Goal: Use online tool/utility: Use online tool/utility

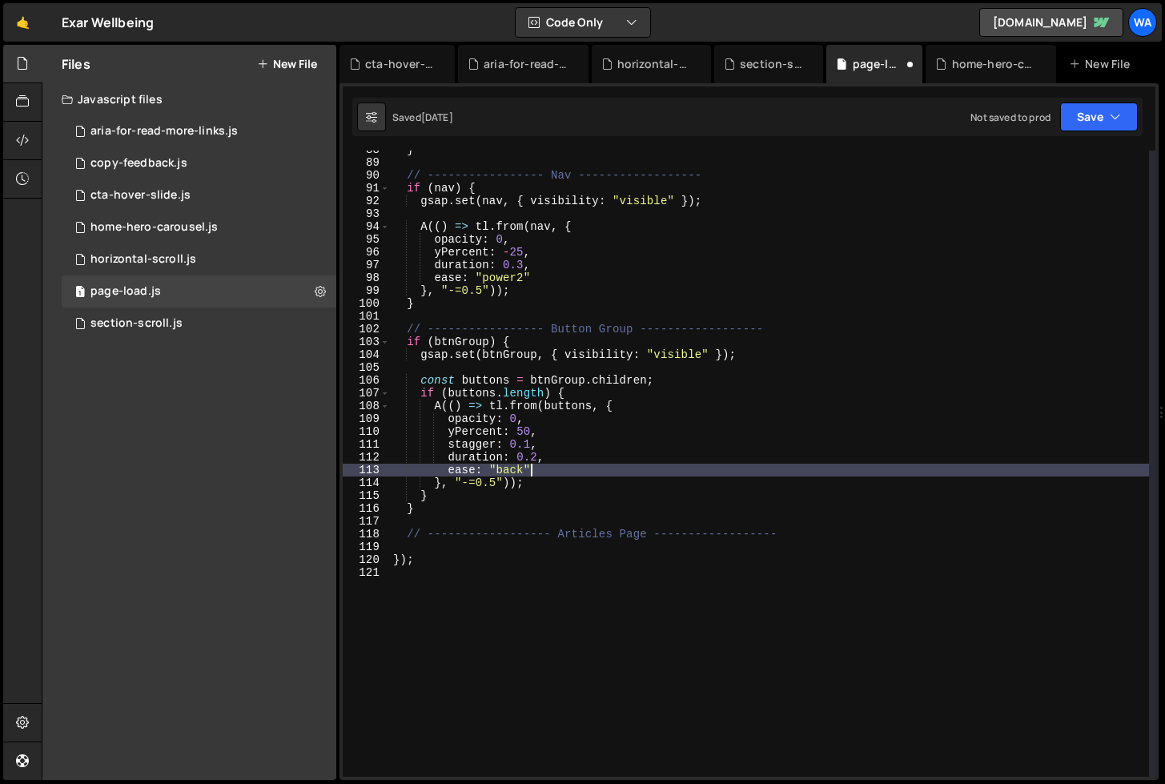
scroll to position [1122, 0]
click at [884, 440] on div "} // ----------------- Nav ------------------ if ( nav ) { gsap . set ( nav , {…" at bounding box center [769, 469] width 759 height 652
type textarea "stagger: 0.1,"
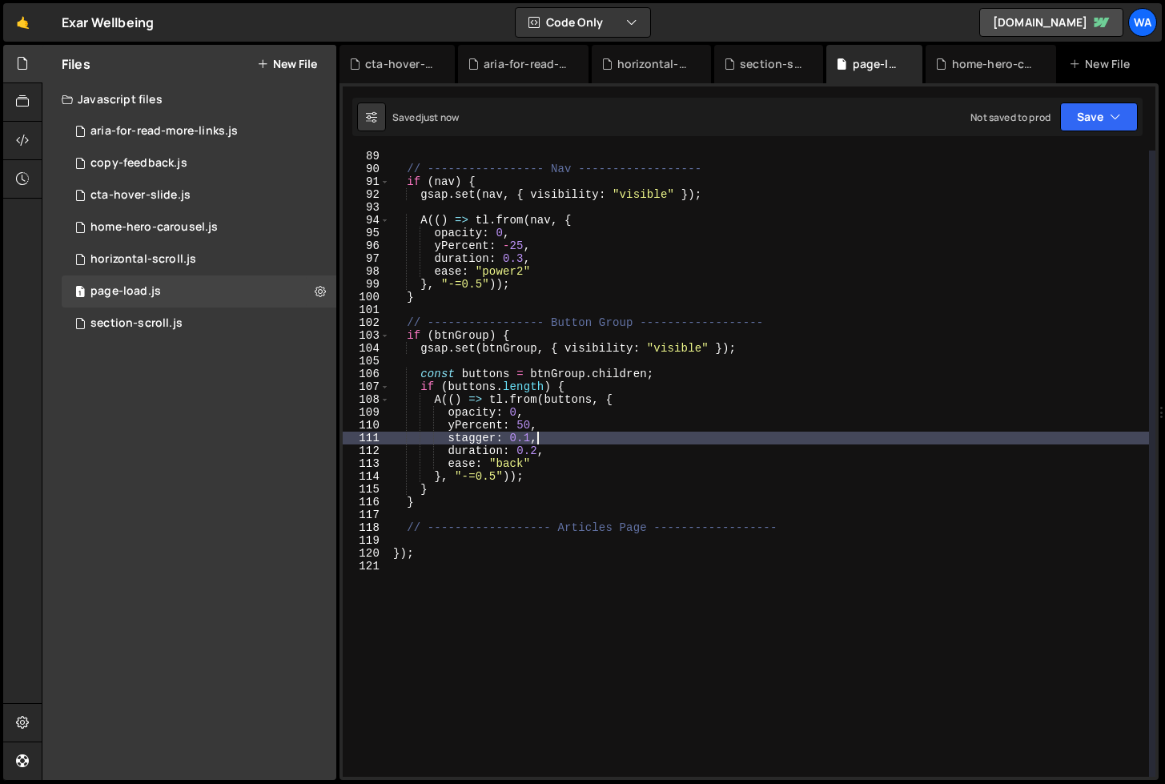
scroll to position [1135, 0]
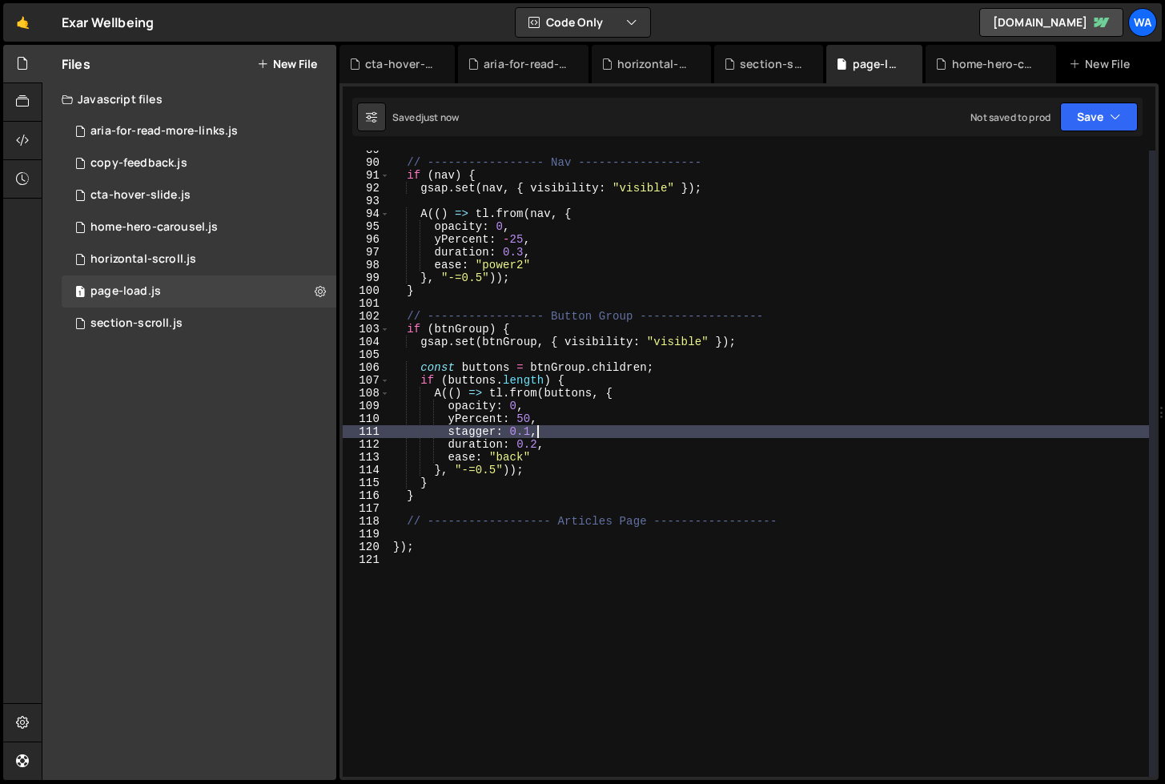
click at [794, 528] on div "// ----------------- Nav ------------------ if ( nav ) { gsap . set ( nav , { v…" at bounding box center [769, 469] width 759 height 652
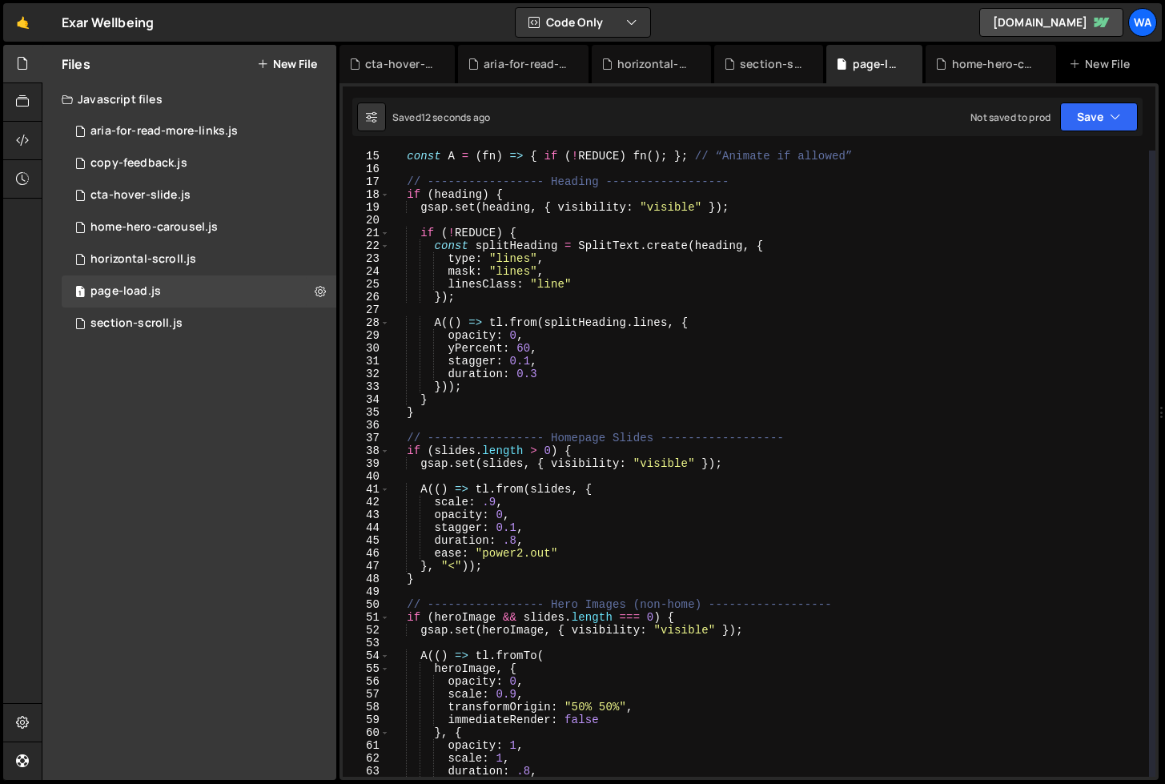
scroll to position [0, 0]
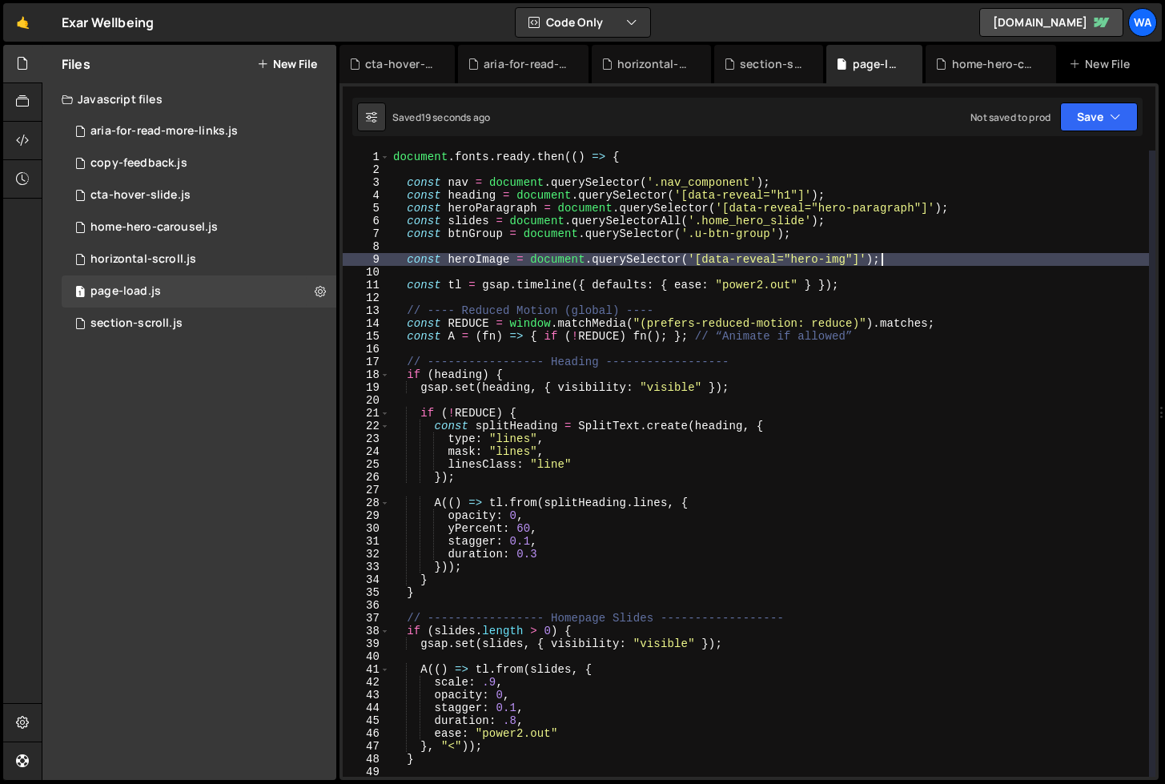
click at [894, 259] on div "document . fonts . ready . then (( ) => { const nav = document . querySelector …" at bounding box center [769, 477] width 759 height 652
type textarea "const heroImage = document.querySelector('[data-reveal="hero-img"]');"
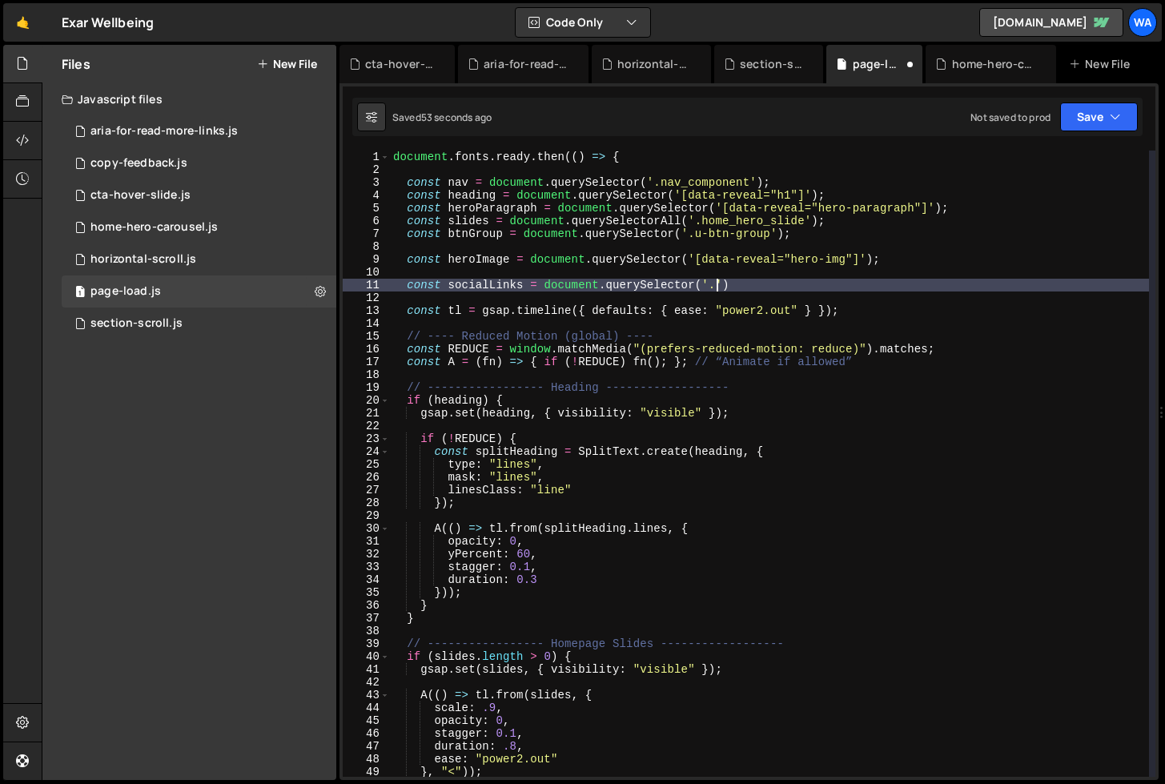
scroll to position [0, 22]
click at [880, 279] on div "document . fonts . ready . then (( ) => { const nav = document . querySelector …" at bounding box center [769, 477] width 759 height 652
click at [857, 283] on div "document . fonts . ready . then (( ) => { const nav = document . querySelector …" at bounding box center [769, 477] width 759 height 652
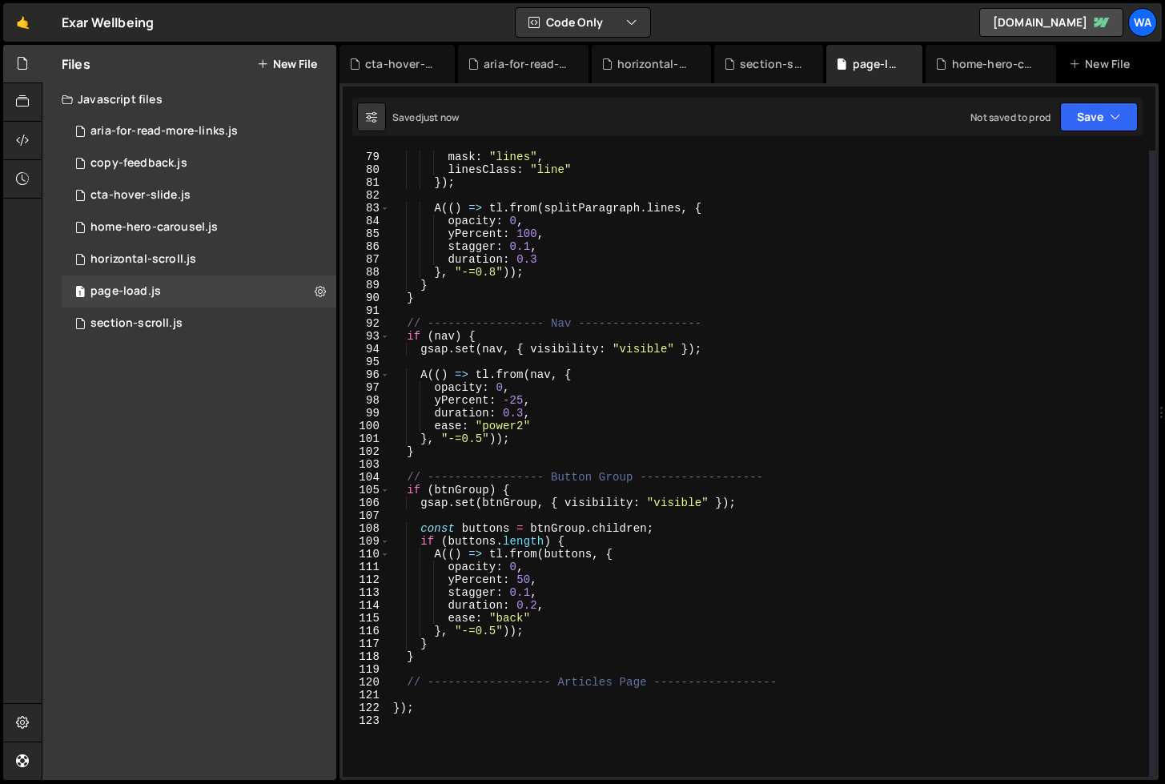
scroll to position [1012, 0]
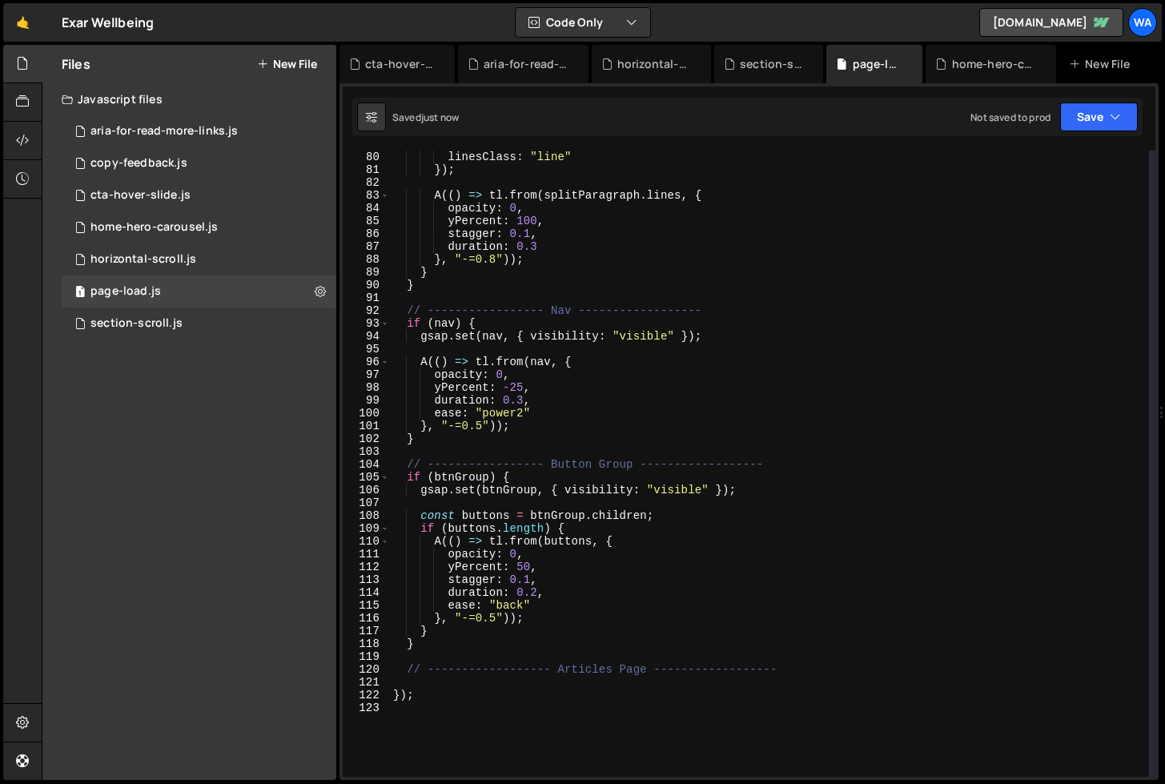
click at [810, 673] on div "mask : "lines" , linesClass : "line" }) ; A (( ) => tl . from ( splitParagraph …" at bounding box center [769, 464] width 759 height 652
type textarea "// ------------------ Articles Page ------------------"
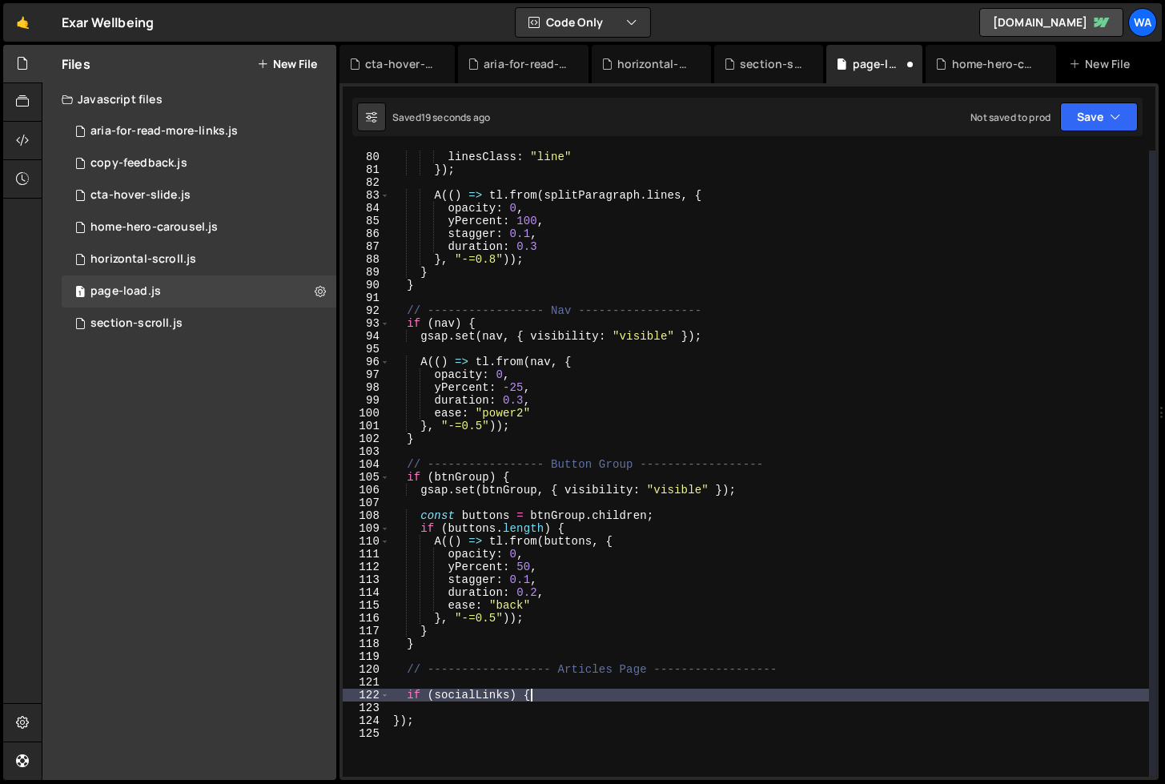
scroll to position [0, 9]
type textarea "if (socialLinks) {}"
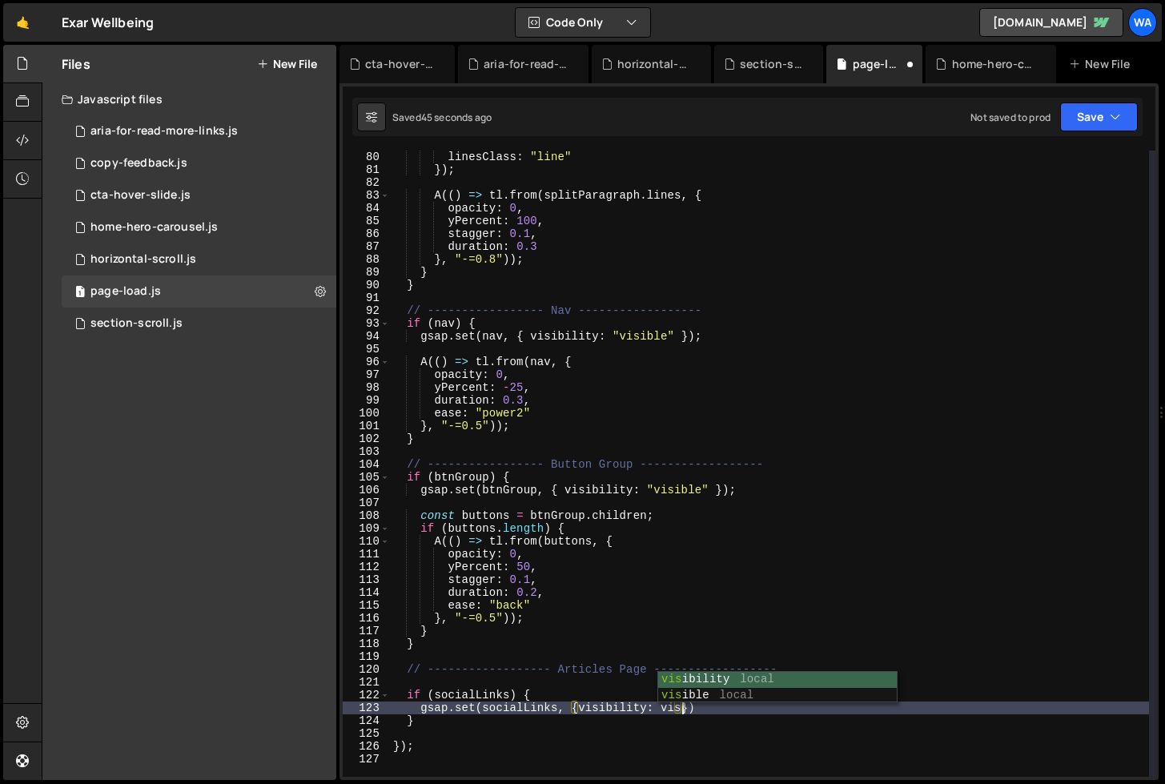
scroll to position [0, 20]
click at [670, 711] on div "mask : "lines" , linesClass : "line" }) ; A (( ) => tl . from ( splitParagraph …" at bounding box center [769, 464] width 759 height 652
click at [722, 707] on div "mask : "lines" , linesClass : "line" }) ; A (( ) => tl . from ( splitParagraph …" at bounding box center [769, 464] width 759 height 652
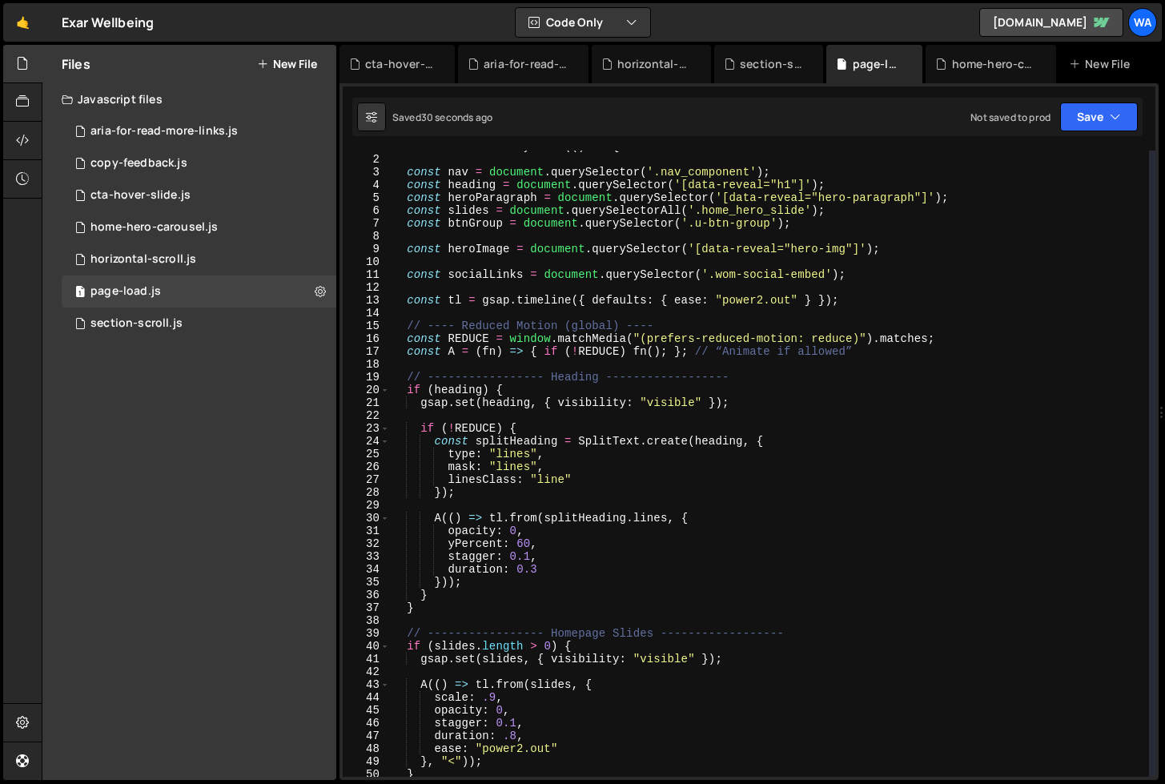
scroll to position [4, 0]
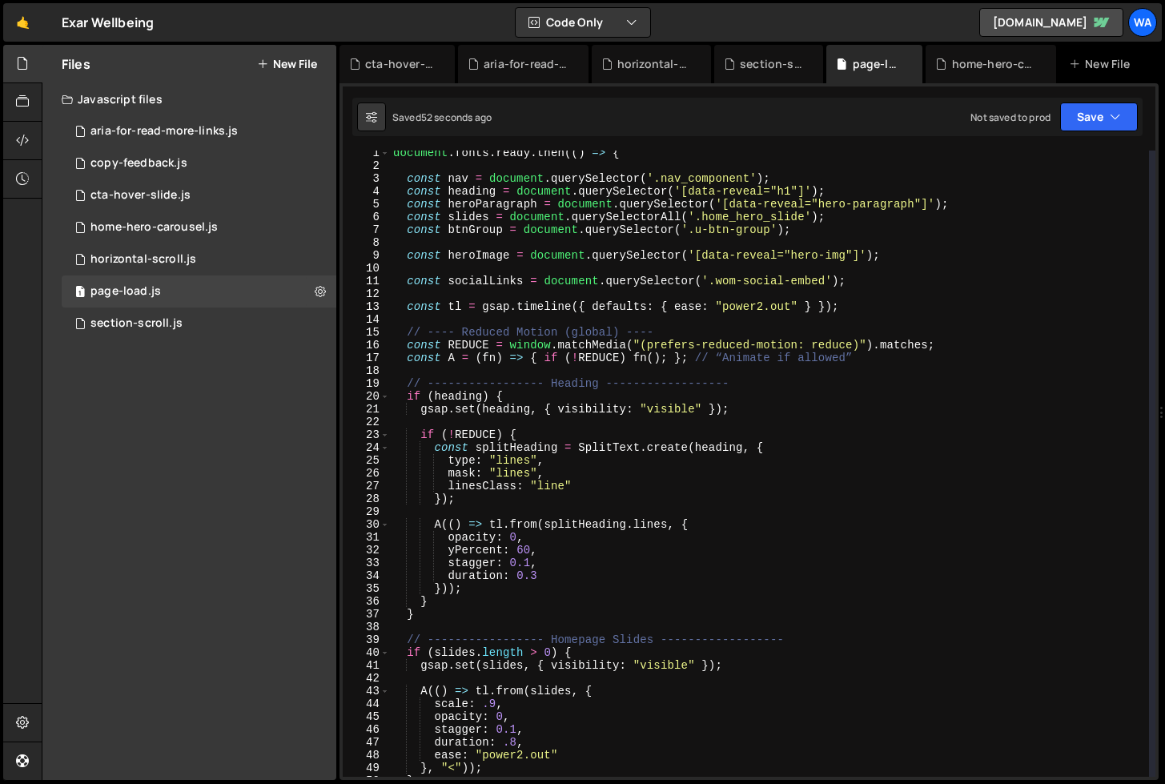
click at [856, 281] on div "document . fonts . ready . then (( ) => { const nav = document . querySelector …" at bounding box center [769, 473] width 759 height 652
type textarea "const socialLinks = document.querySelector('.wom-social-embed');"
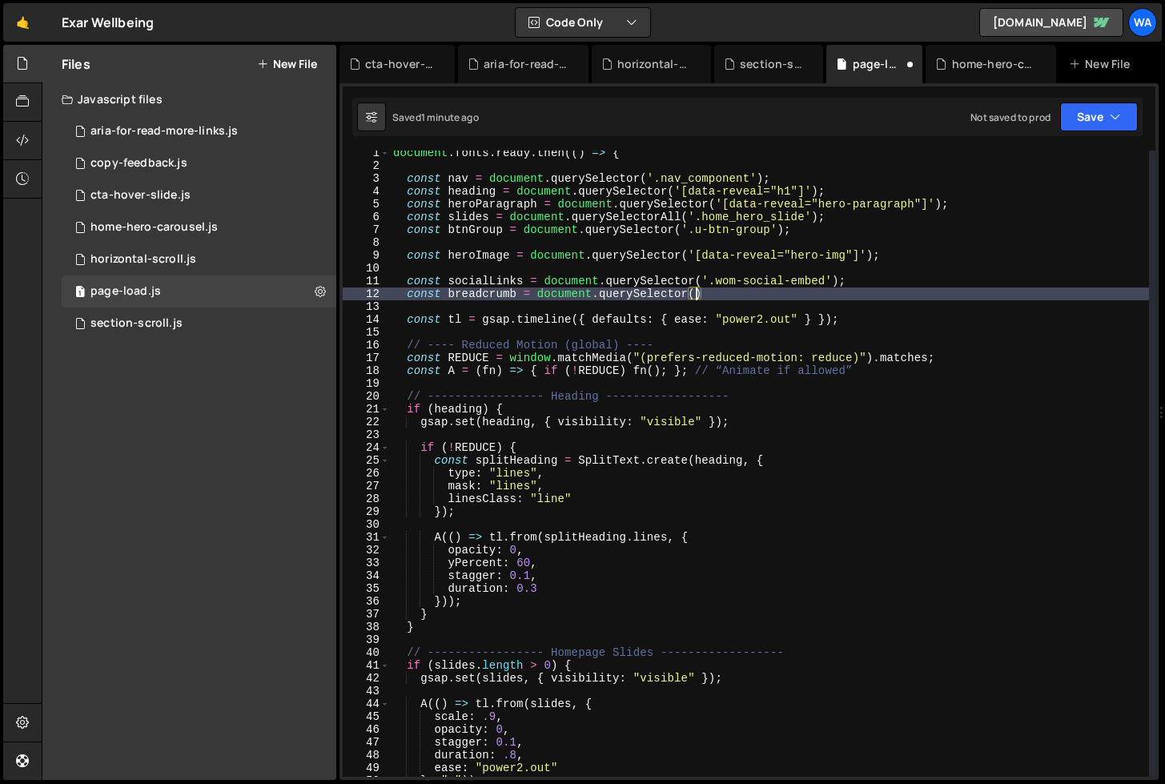
scroll to position [0, 21]
paste textarea "breadcrumb_component')"
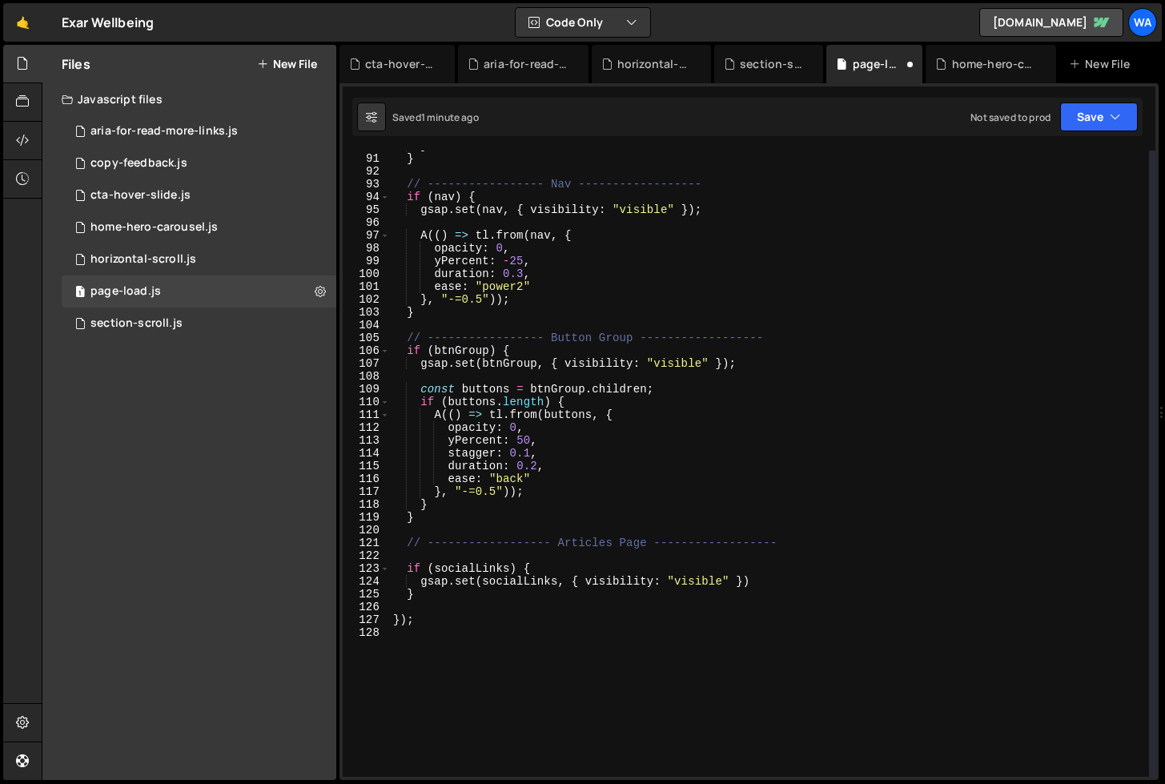
scroll to position [1157, 0]
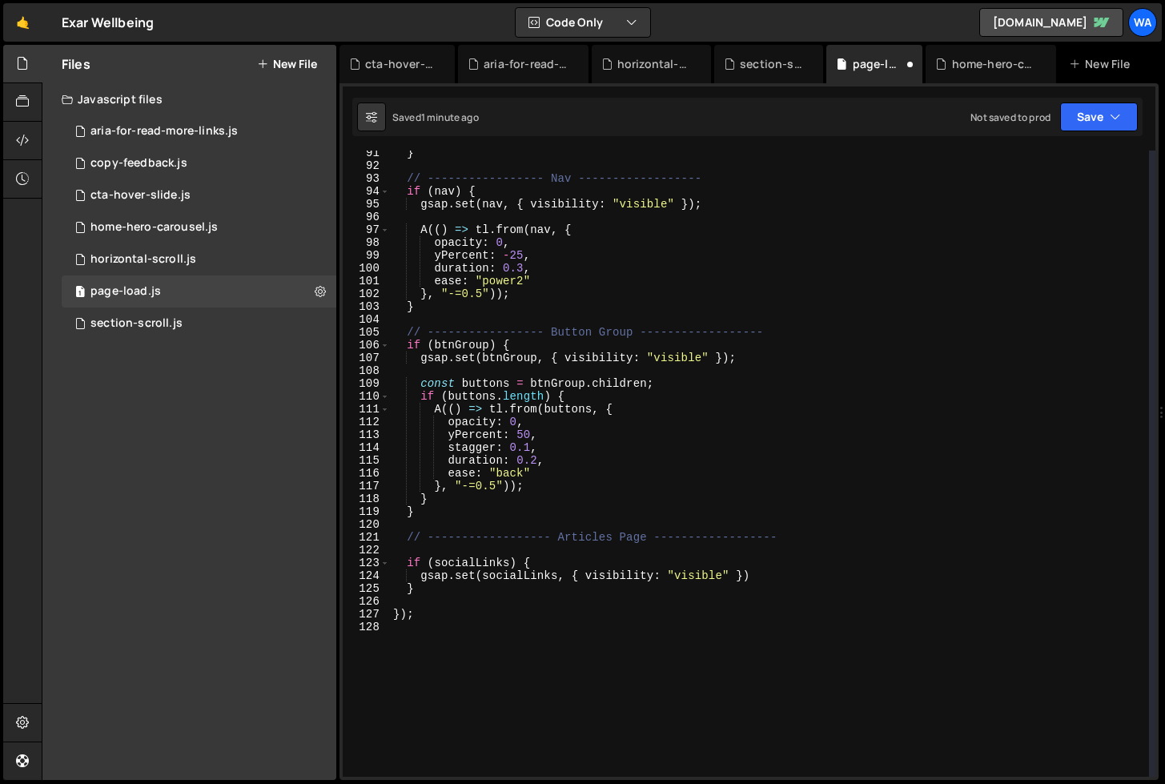
click at [424, 593] on div "} // ----------------- Nav ------------------ if ( nav ) { gsap . set ( nav , {…" at bounding box center [769, 473] width 759 height 652
type textarea "}"
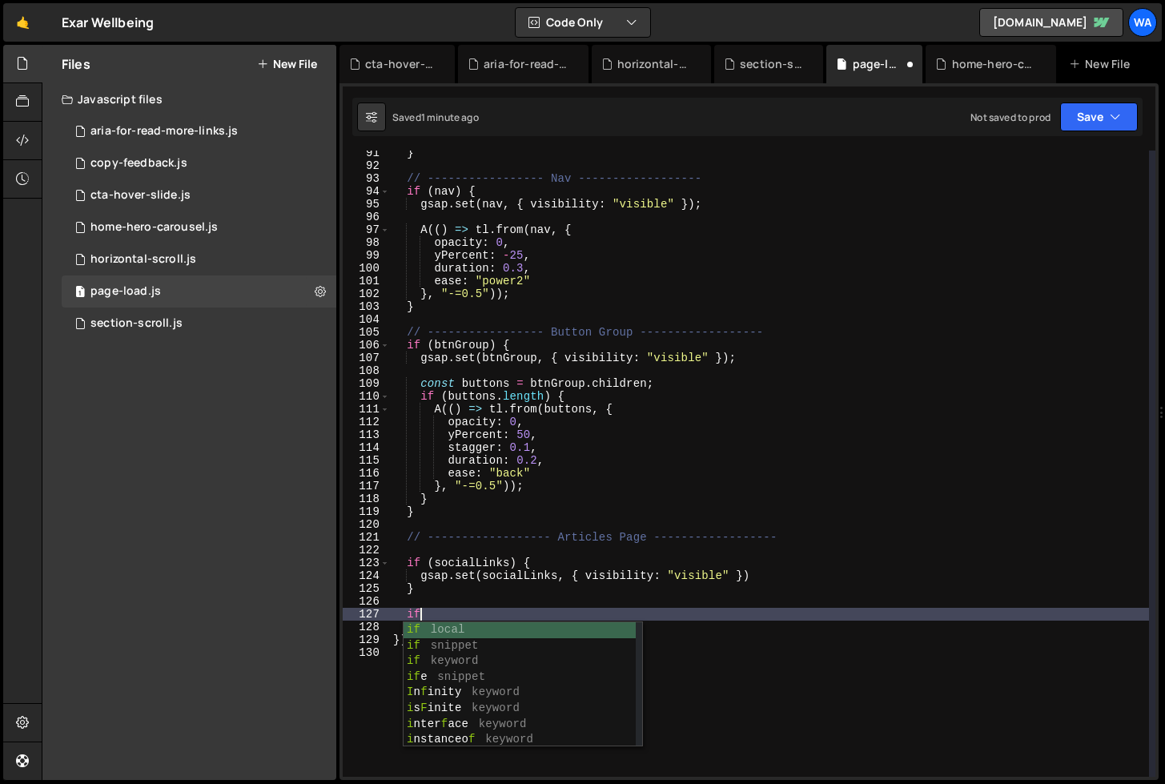
scroll to position [0, 1]
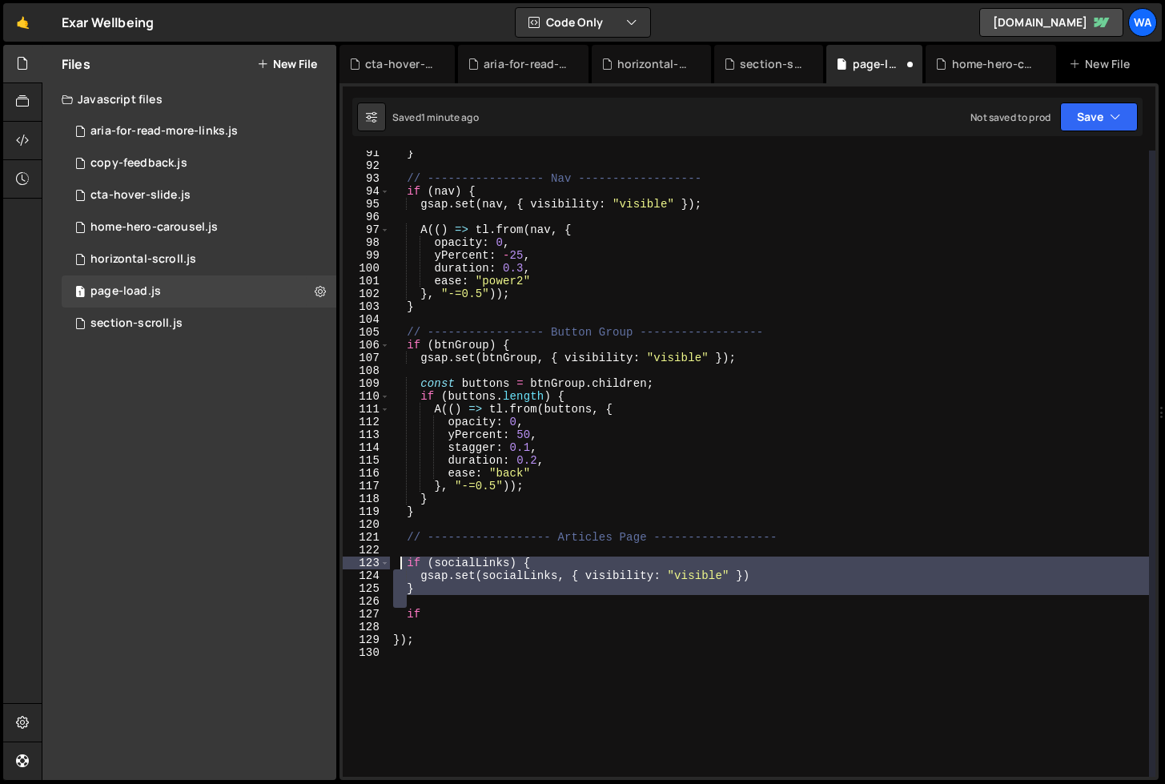
drag, startPoint x: 444, startPoint y: 595, endPoint x: 401, endPoint y: 565, distance: 52.4
click at [401, 565] on div "} // ----------------- Nav ------------------ if ( nav ) { gsap . set ( nav , {…" at bounding box center [769, 473] width 759 height 652
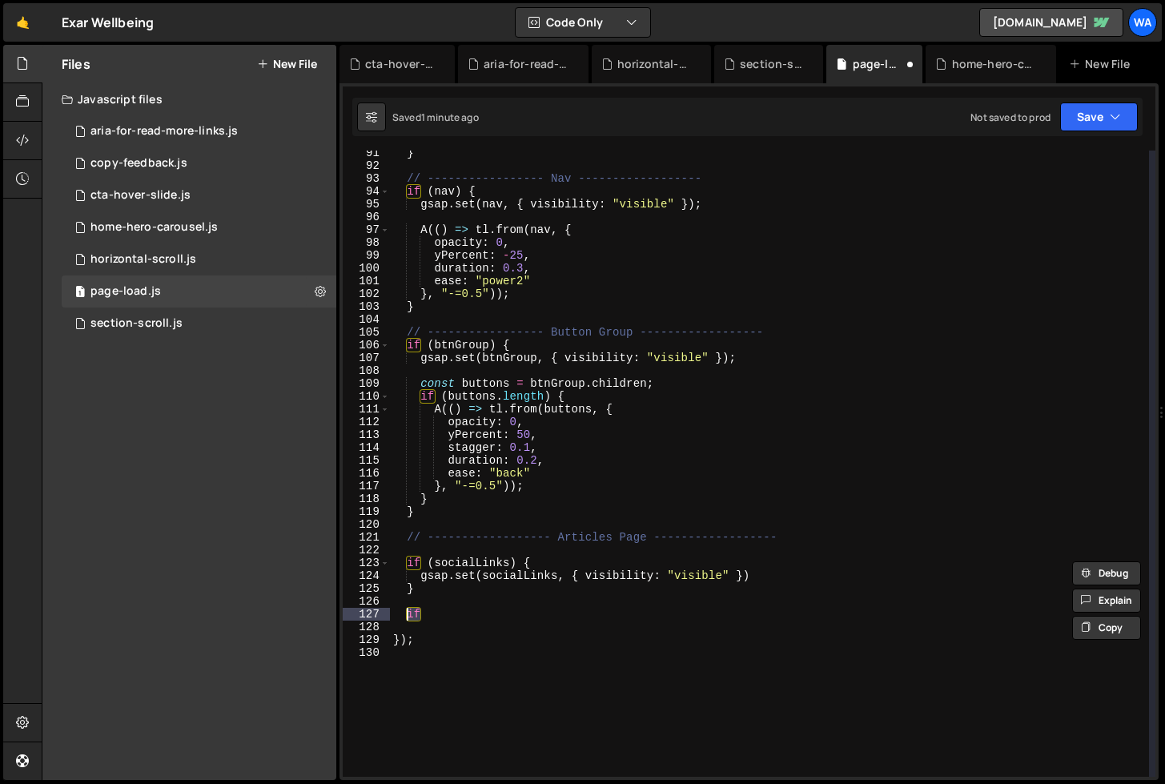
drag, startPoint x: 435, startPoint y: 618, endPoint x: 408, endPoint y: 617, distance: 26.4
click at [408, 617] on div "} // ----------------- Nav ------------------ if ( nav ) { gsap . set ( nav , {…" at bounding box center [769, 473] width 759 height 652
type textarea "if"
paste textarea
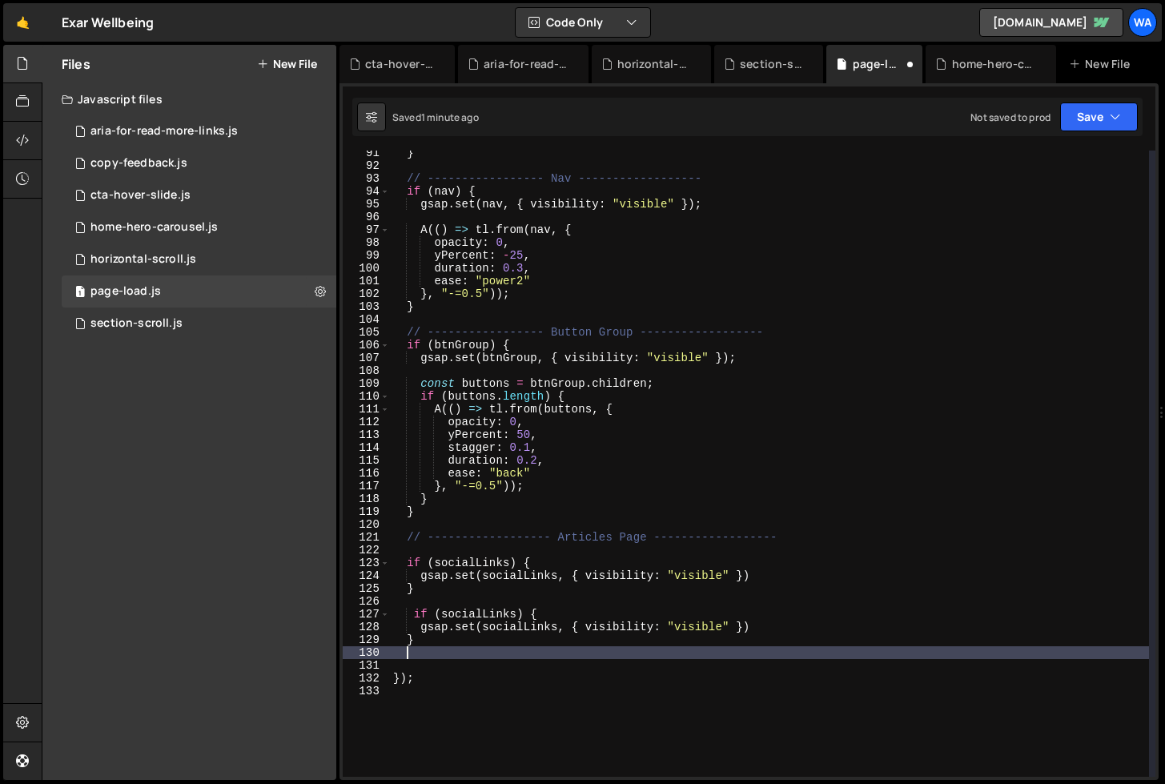
click at [416, 617] on div "} // ----------------- Nav ------------------ if ( nav ) { gsap . set ( nav , {…" at bounding box center [769, 473] width 759 height 652
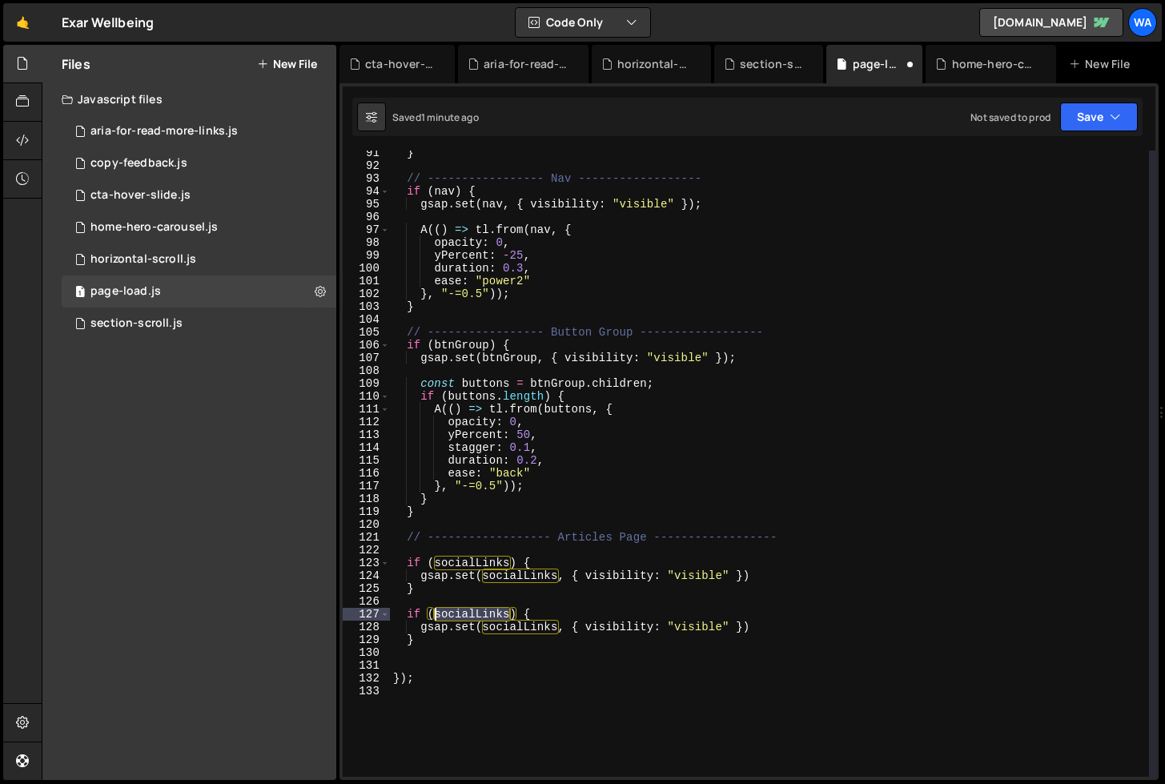
drag, startPoint x: 511, startPoint y: 618, endPoint x: 436, endPoint y: 616, distance: 75.3
click at [436, 616] on div "} // ----------------- Nav ------------------ if ( nav ) { gsap . set ( nav , {…" at bounding box center [769, 473] width 759 height 652
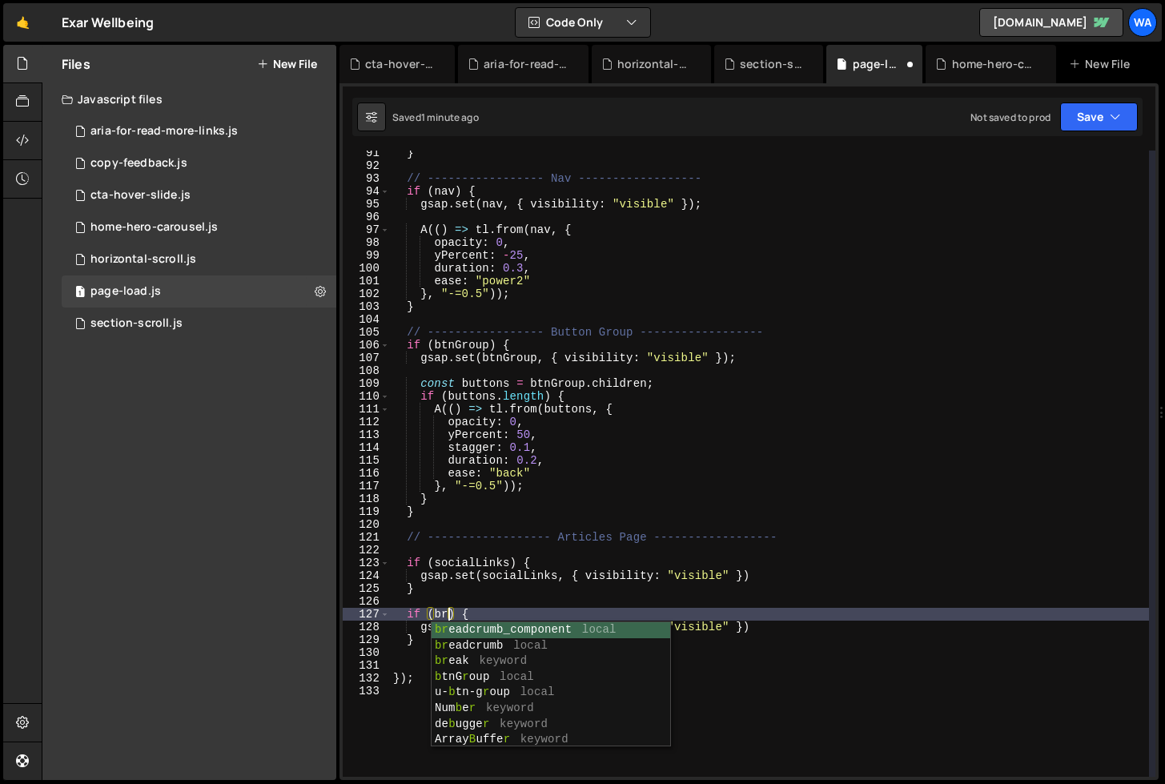
scroll to position [0, 4]
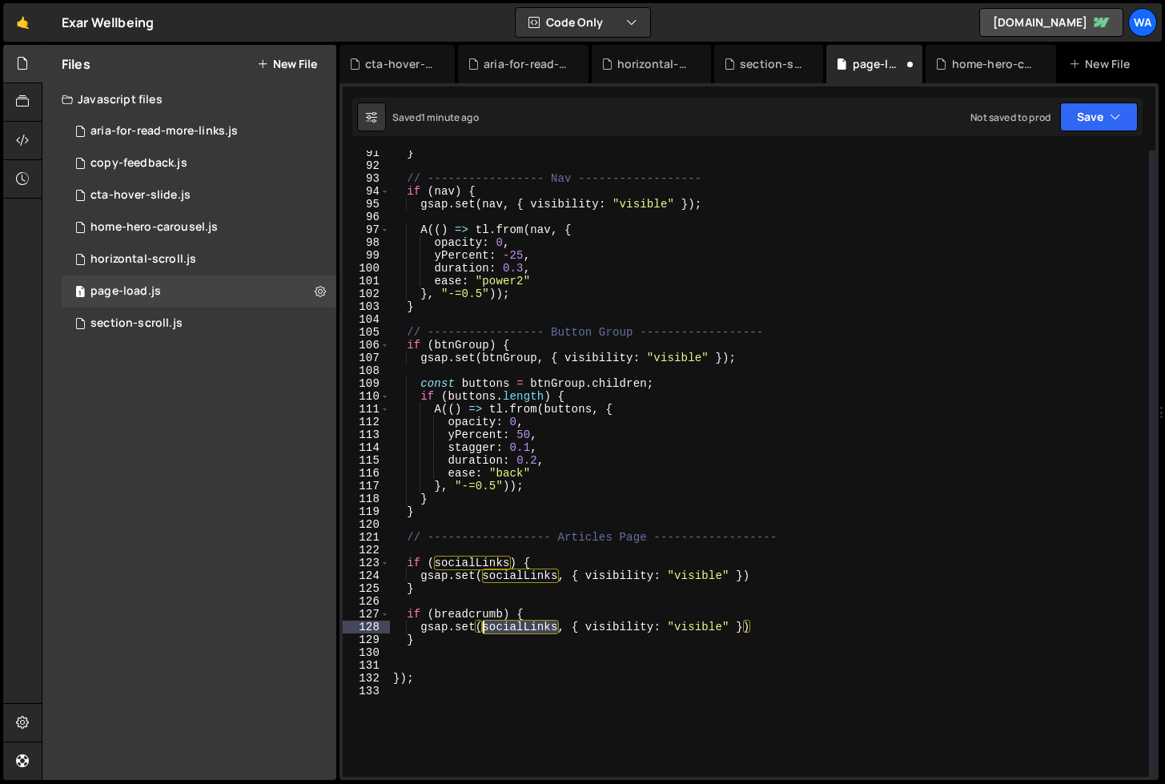
drag, startPoint x: 556, startPoint y: 629, endPoint x: 484, endPoint y: 632, distance: 71.3
click at [484, 632] on div "} // ----------------- Nav ------------------ if ( nav ) { gsap . set ( nav , {…" at bounding box center [769, 473] width 759 height 652
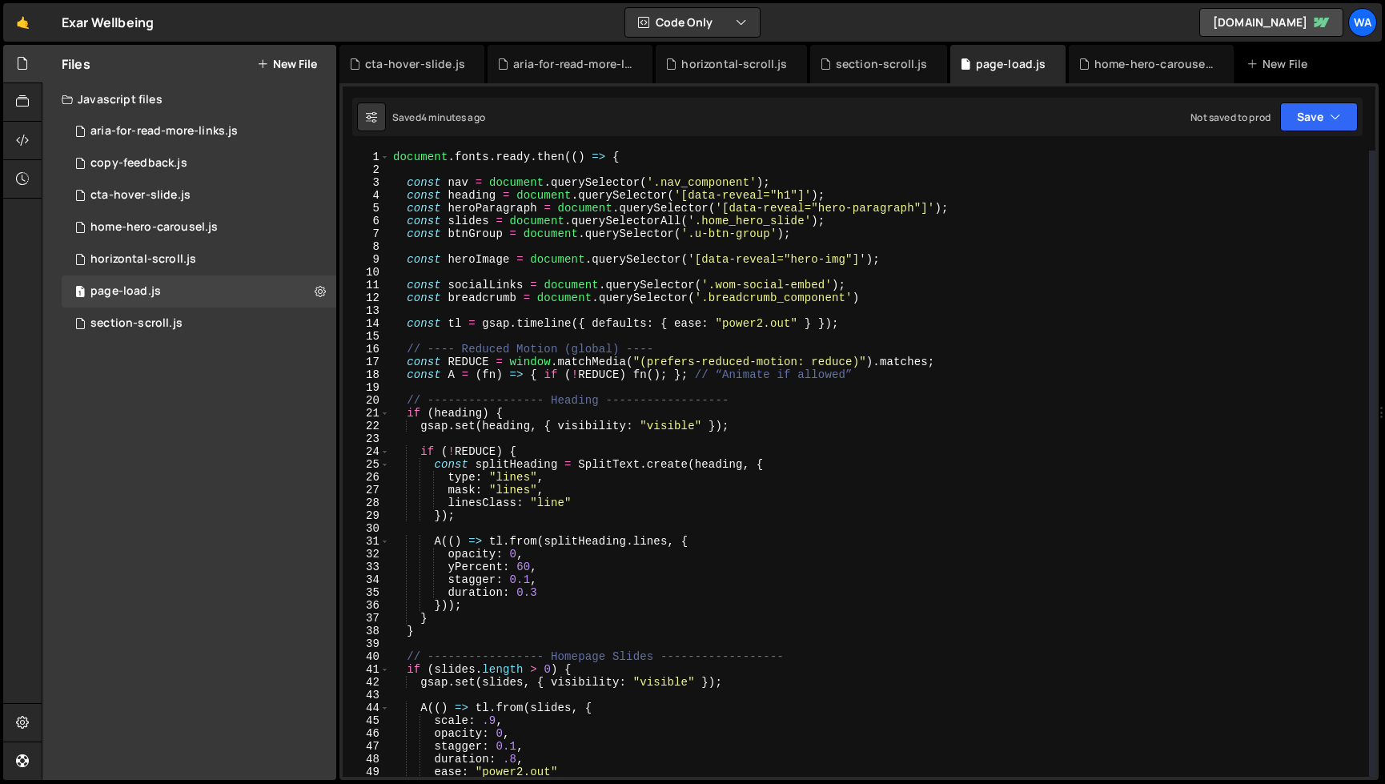
scroll to position [0, 0]
click at [881, 68] on div "section-scroll.js" at bounding box center [882, 64] width 92 height 16
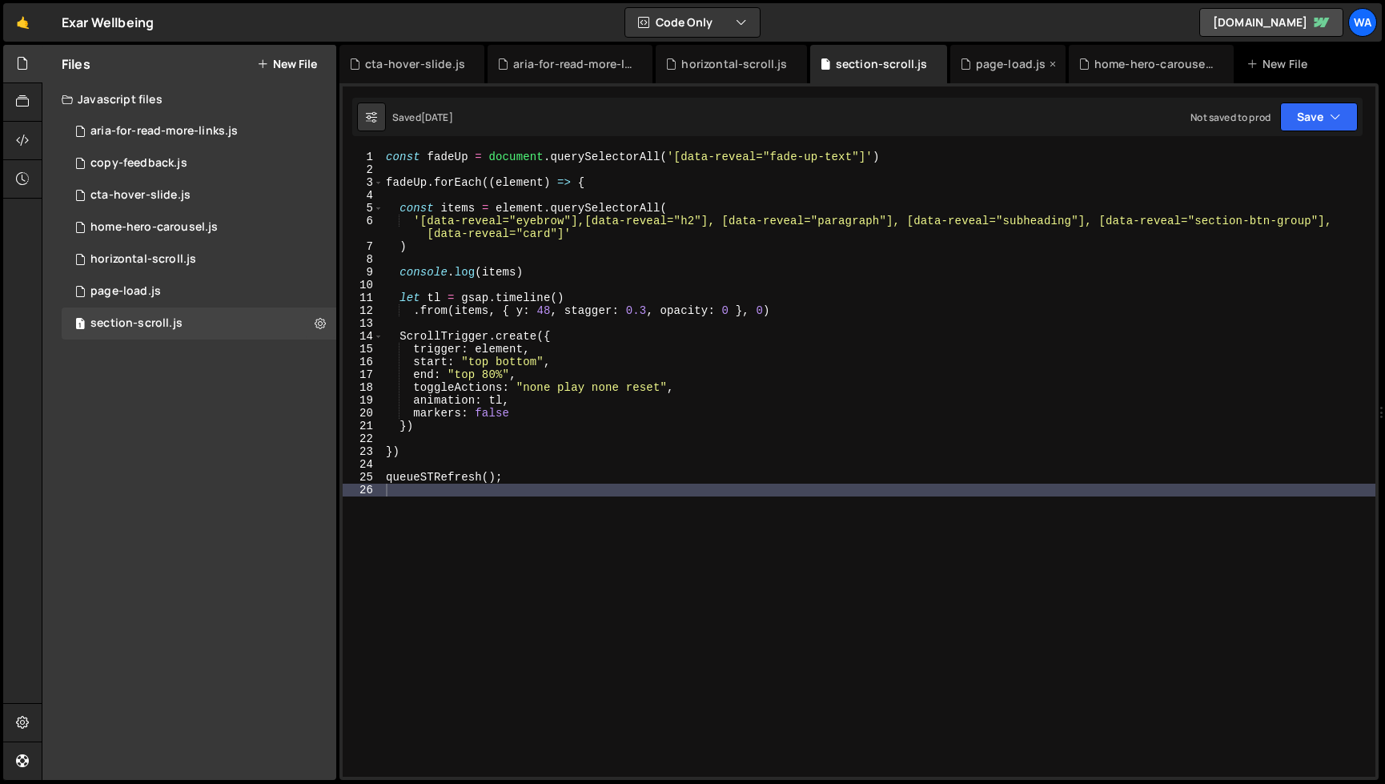
click at [986, 65] on div "page-load.js" at bounding box center [1011, 64] width 70 height 16
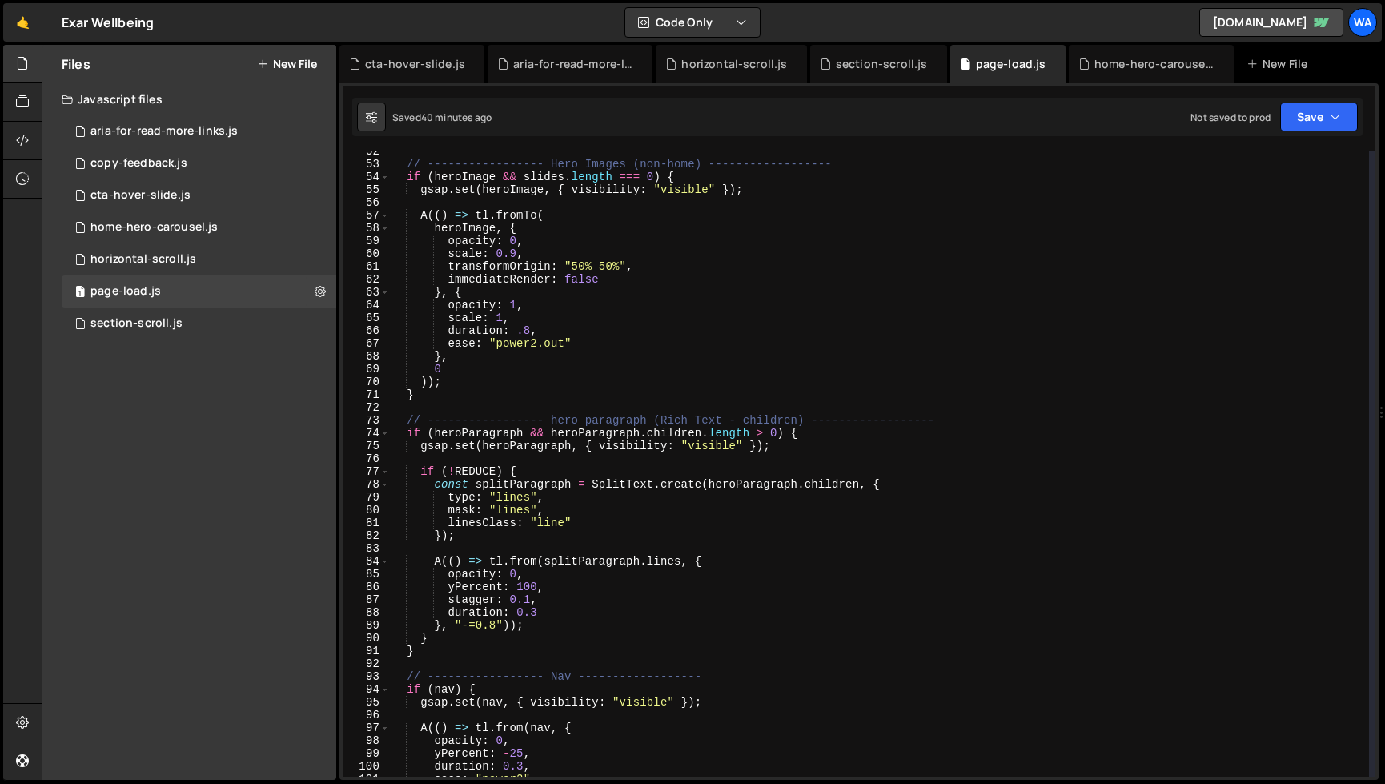
scroll to position [665, 0]
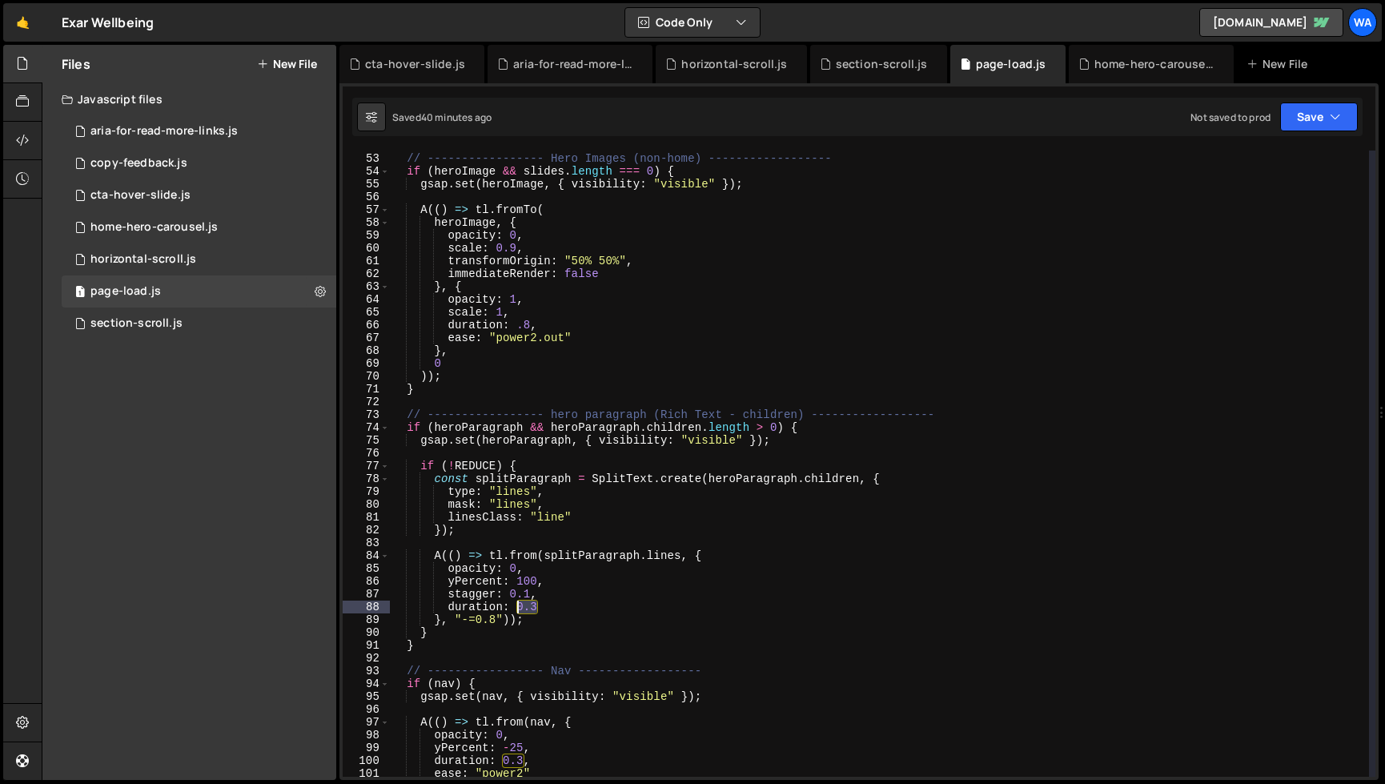
drag, startPoint x: 540, startPoint y: 609, endPoint x: 519, endPoint y: 609, distance: 21.6
click at [519, 609] on div "// ----------------- Hero Images (non-home) ------------------ if ( heroImage &…" at bounding box center [879, 465] width 979 height 652
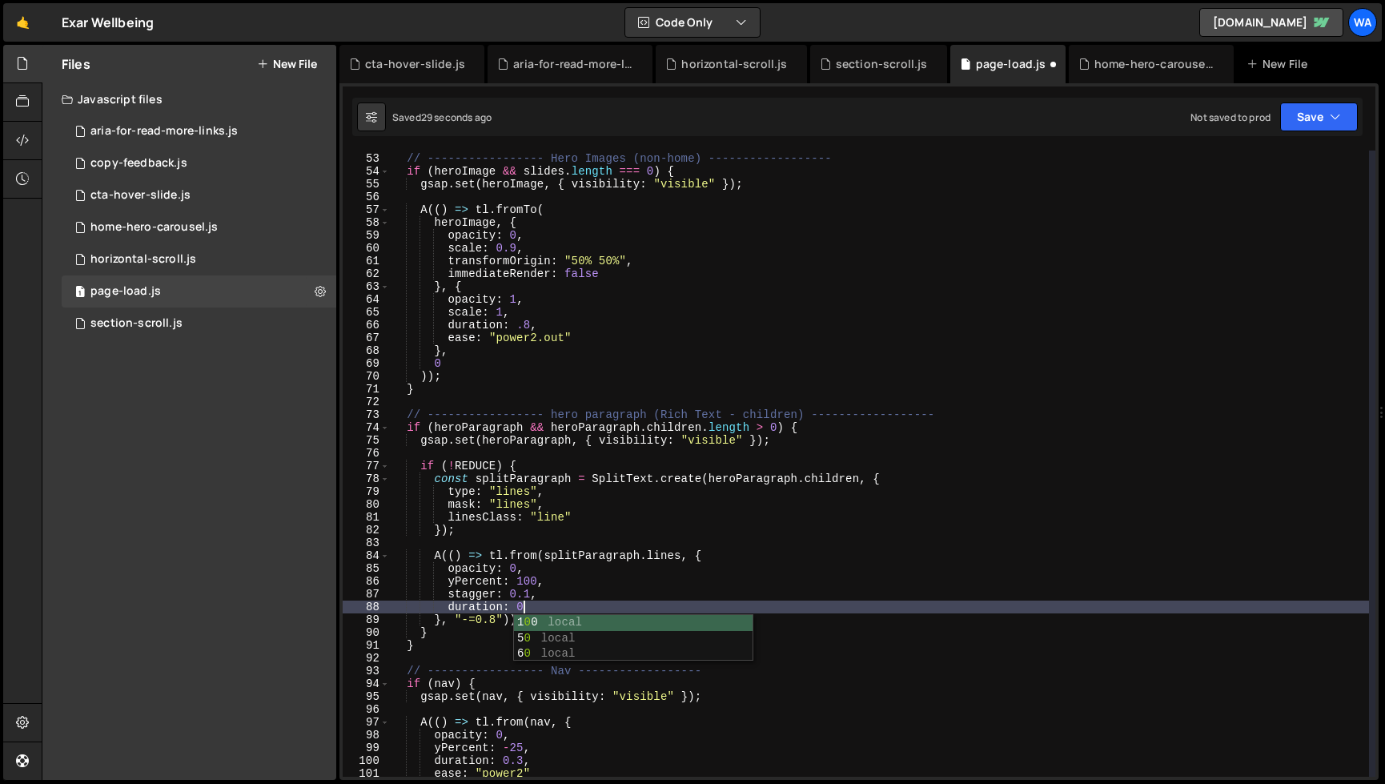
scroll to position [0, 9]
click at [1063, 606] on div "// ----------------- Hero Images (non-home) ------------------ if ( heroImage &…" at bounding box center [879, 465] width 979 height 652
type textarea "duration: 0.3"
